Goal: Information Seeking & Learning: Learn about a topic

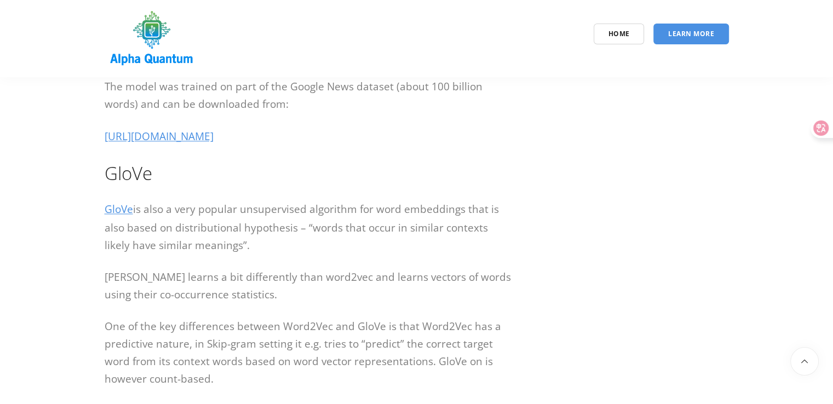
scroll to position [1478, 0]
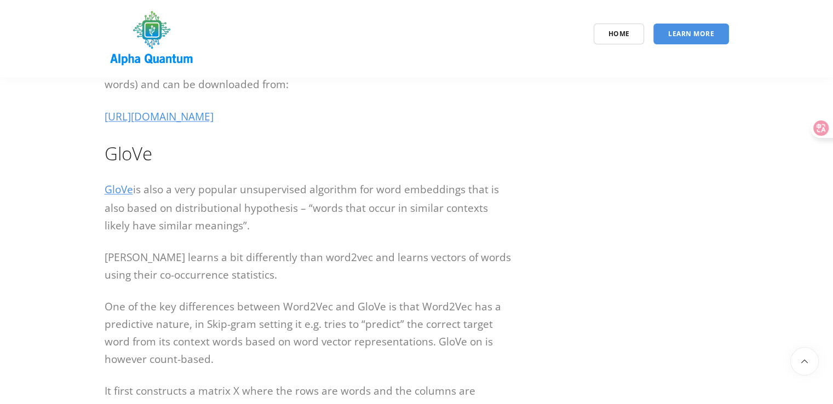
click at [144, 50] on img at bounding box center [152, 38] width 95 height 63
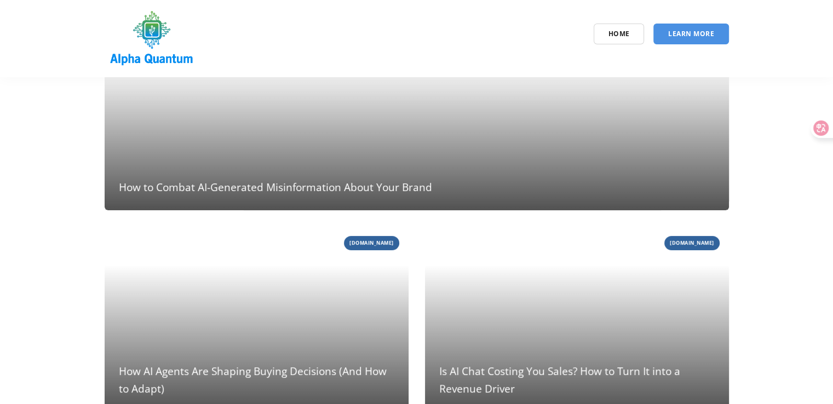
scroll to position [219, 0]
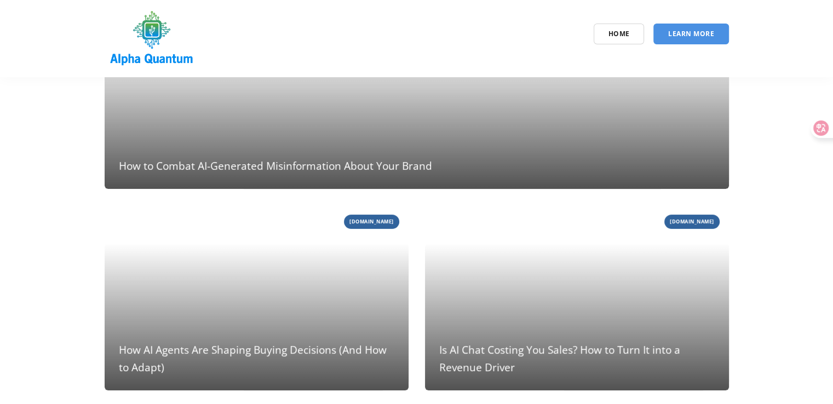
drag, startPoint x: 795, startPoint y: 45, endPoint x: 787, endPoint y: 61, distance: 17.1
click at [795, 45] on nav "Home Learn More" at bounding box center [416, 38] width 833 height 77
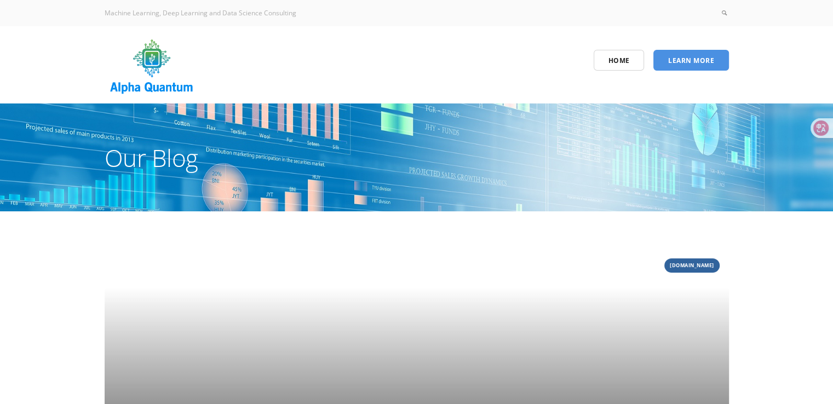
scroll to position [164, 0]
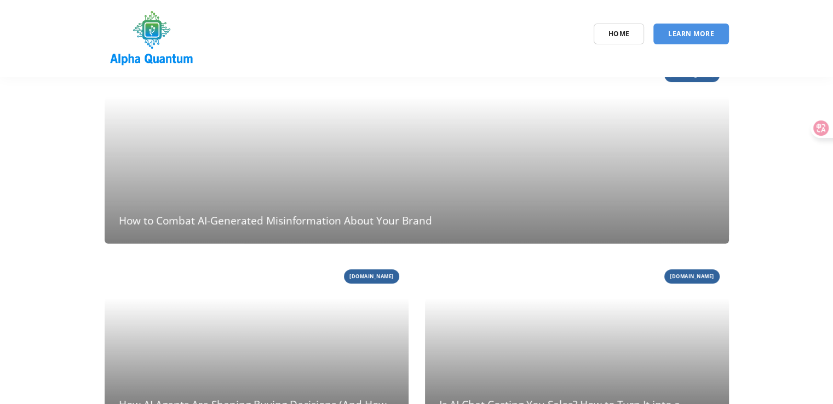
click at [393, 183] on article "[DOMAIN_NAME] [DATE] How to Combat AI-Generated Misinformation About Your Brand" at bounding box center [417, 151] width 624 height 185
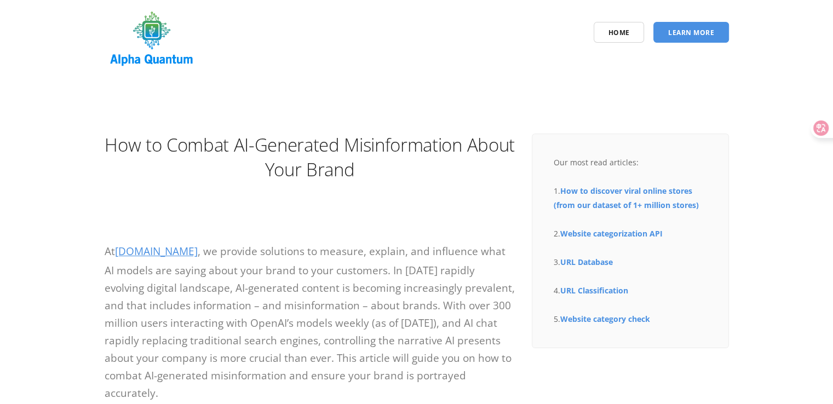
scroll to position [55, 0]
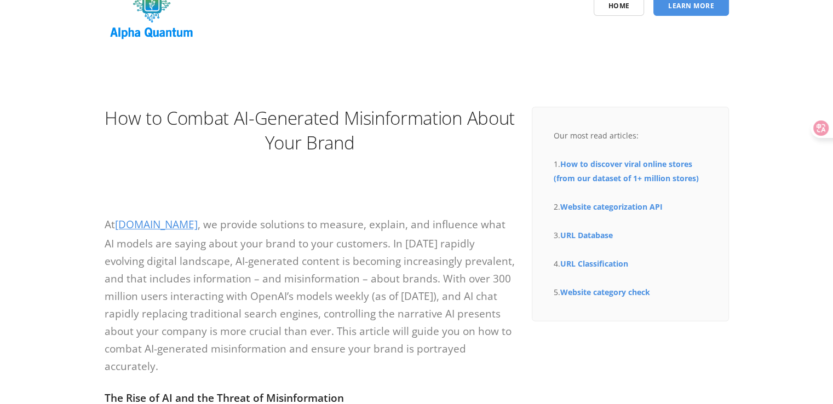
click at [260, 118] on h1 "How to Combat AI-Generated Misinformation About Your Brand" at bounding box center [310, 130] width 411 height 49
